Goal: Transaction & Acquisition: Subscribe to service/newsletter

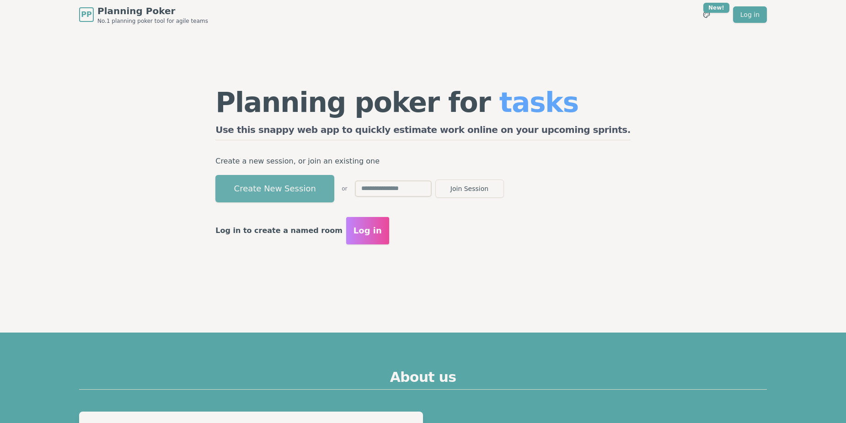
click at [311, 188] on button "Create New Session" at bounding box center [274, 188] width 119 height 27
click at [381, 229] on span "Log in" at bounding box center [368, 231] width 28 height 13
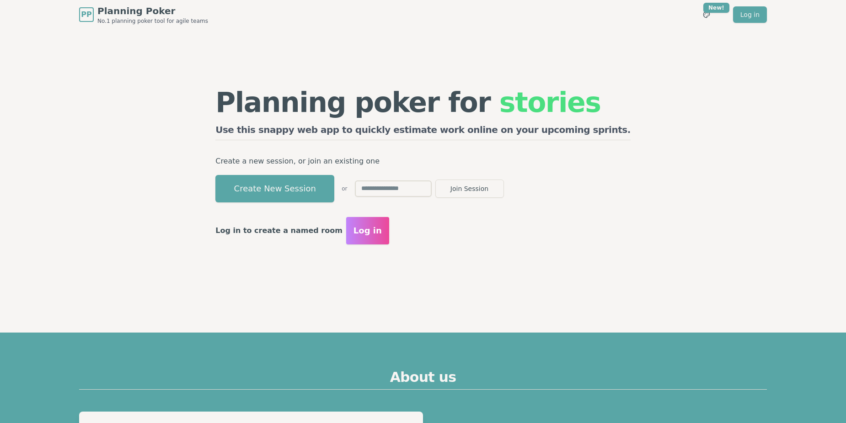
click at [382, 237] on span "Log in" at bounding box center [368, 231] width 28 height 13
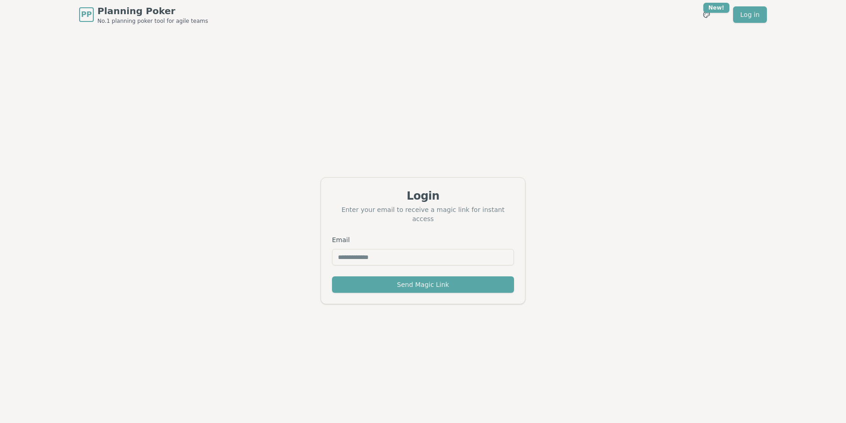
click at [395, 257] on input "Email" at bounding box center [423, 257] width 182 height 16
type input "**********"
click at [417, 281] on button "Send Magic Link" at bounding box center [423, 285] width 182 height 16
click at [691, 405] on div "Personal email addresses are not allowed." at bounding box center [727, 404] width 116 height 7
